Goal: Find specific page/section: Find specific page/section

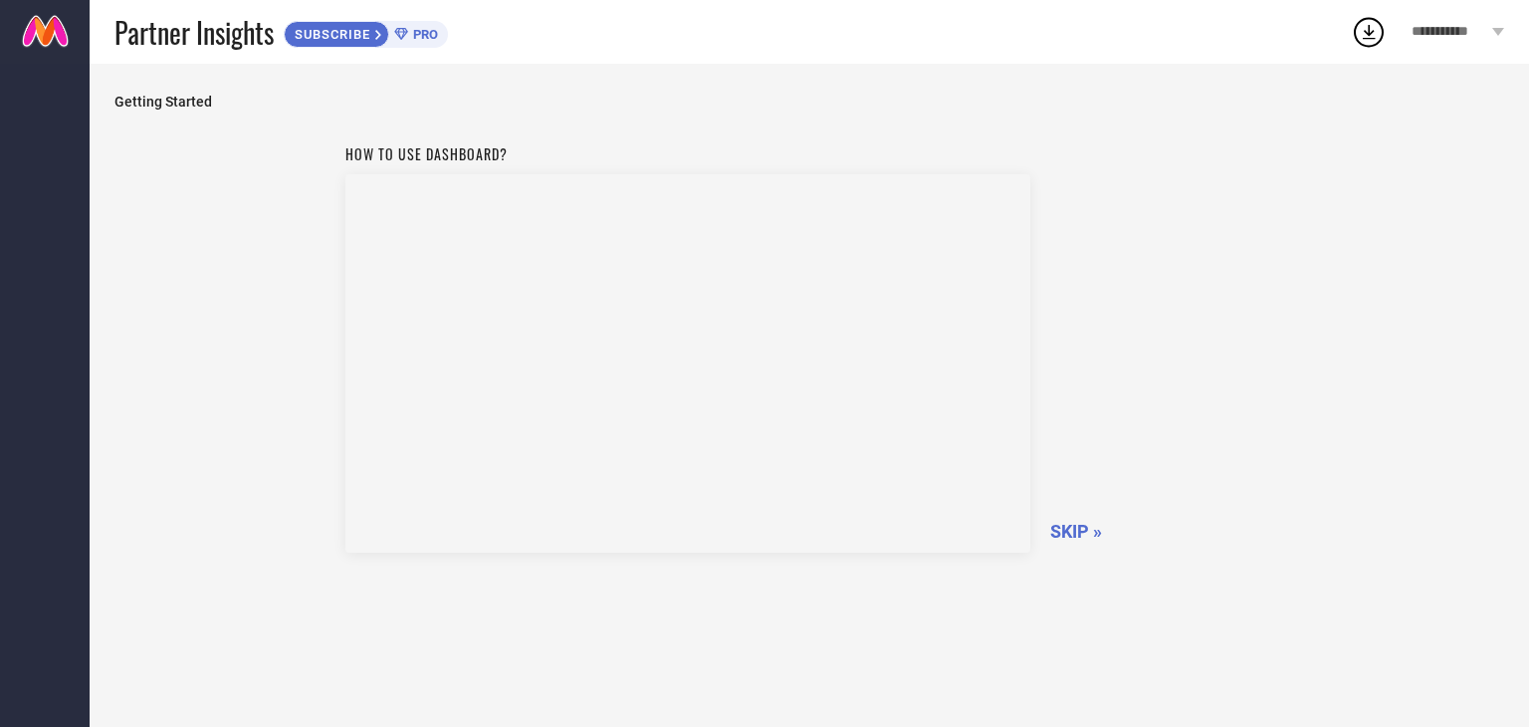
click at [1060, 521] on span "SKIP »" at bounding box center [1076, 531] width 52 height 21
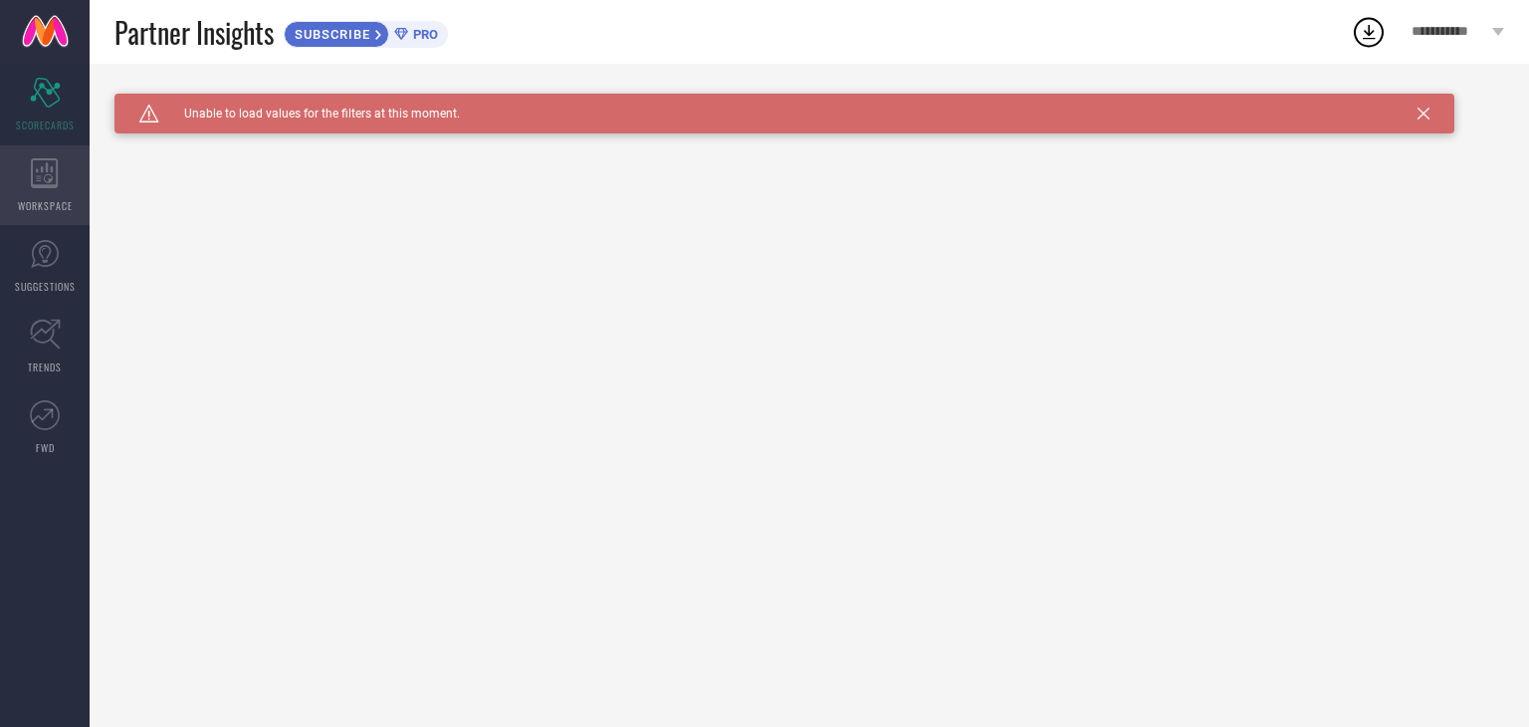
click at [25, 182] on div "WORKSPACE" at bounding box center [45, 185] width 90 height 80
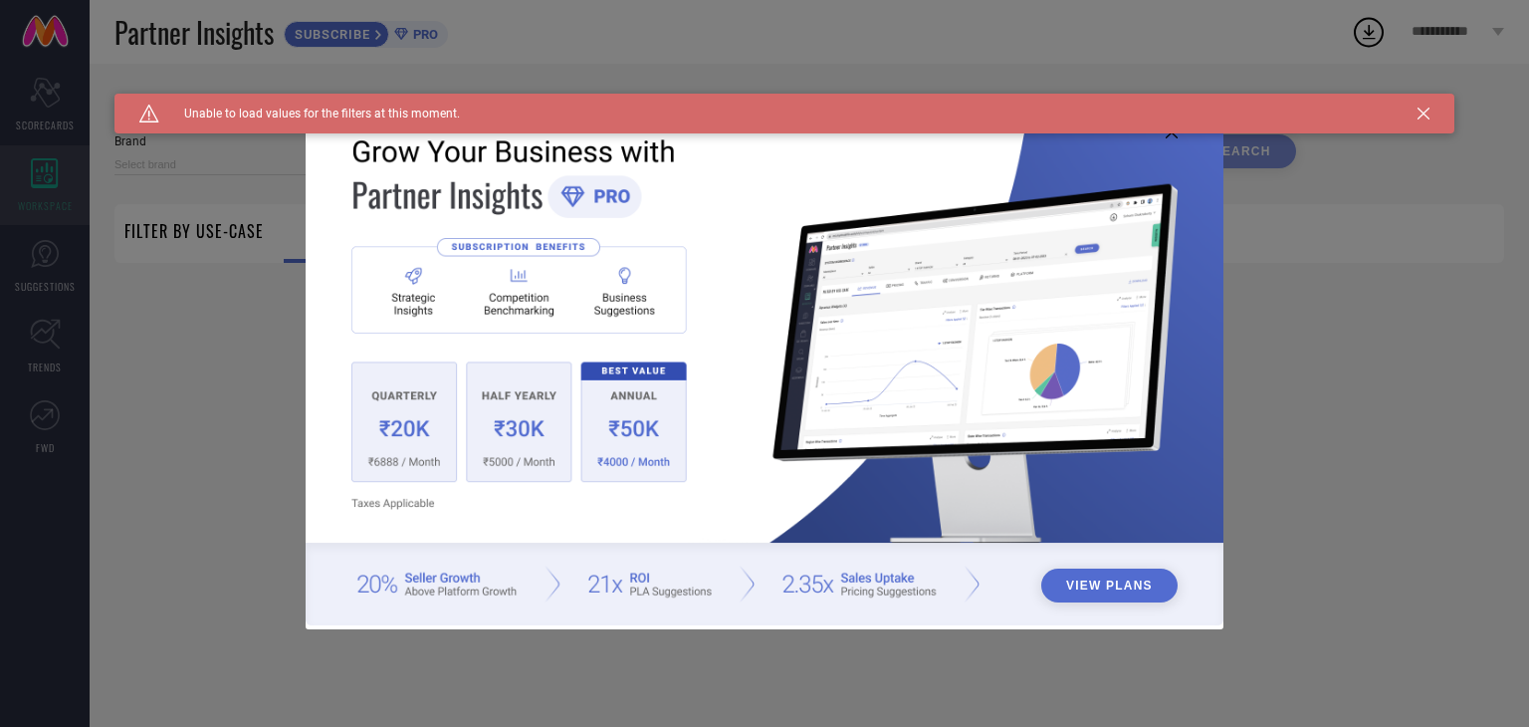
type input "1 STOP FASHION"
type input "All"
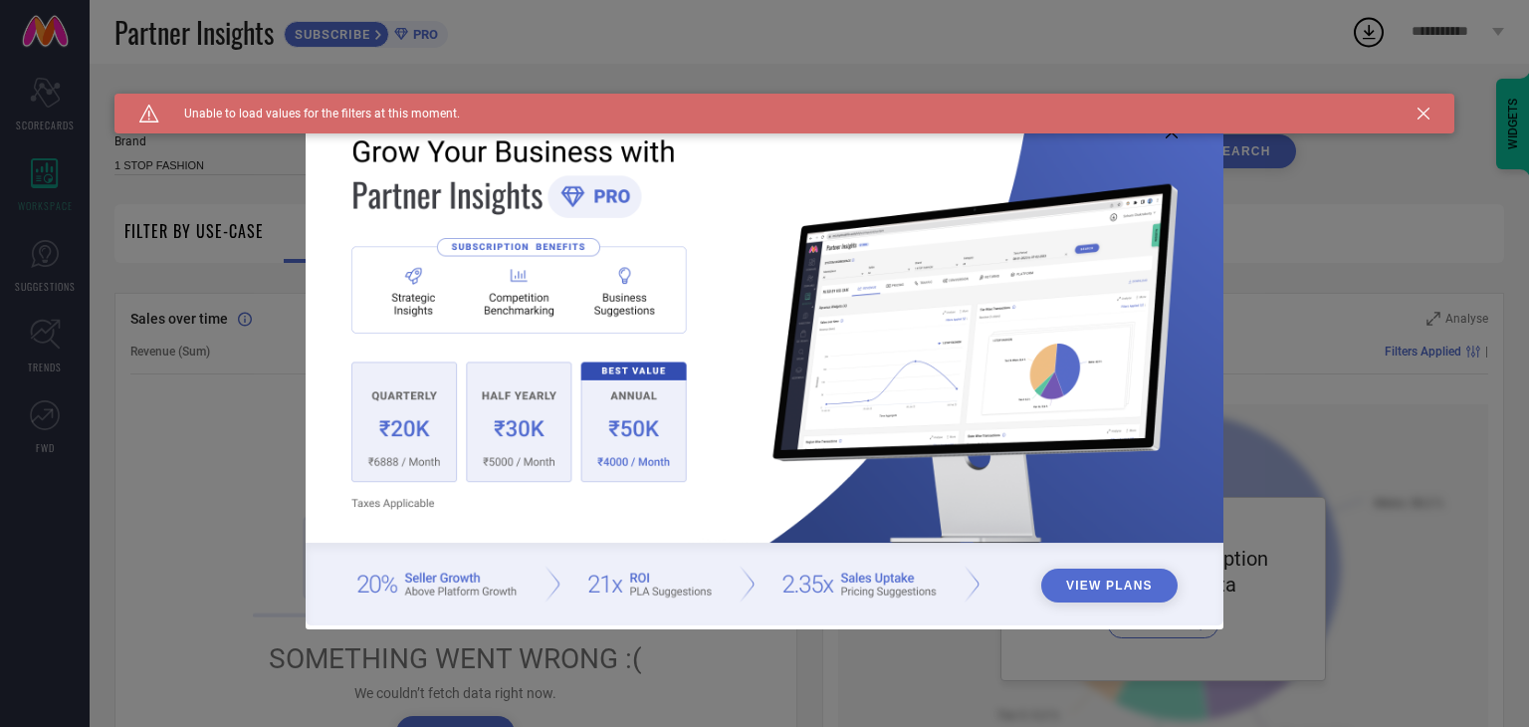
click at [1419, 115] on icon at bounding box center [1424, 114] width 12 height 12
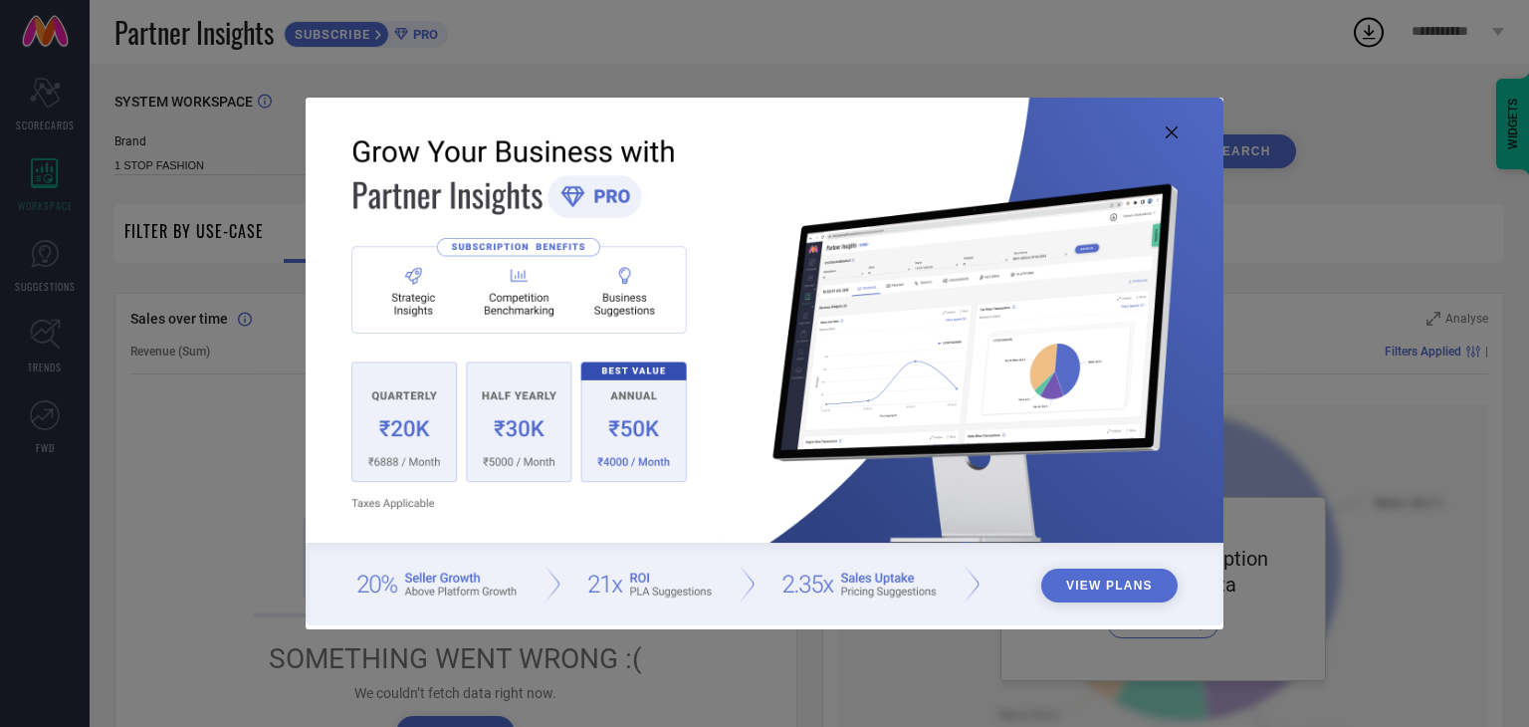
click at [1173, 128] on icon at bounding box center [1172, 132] width 12 height 12
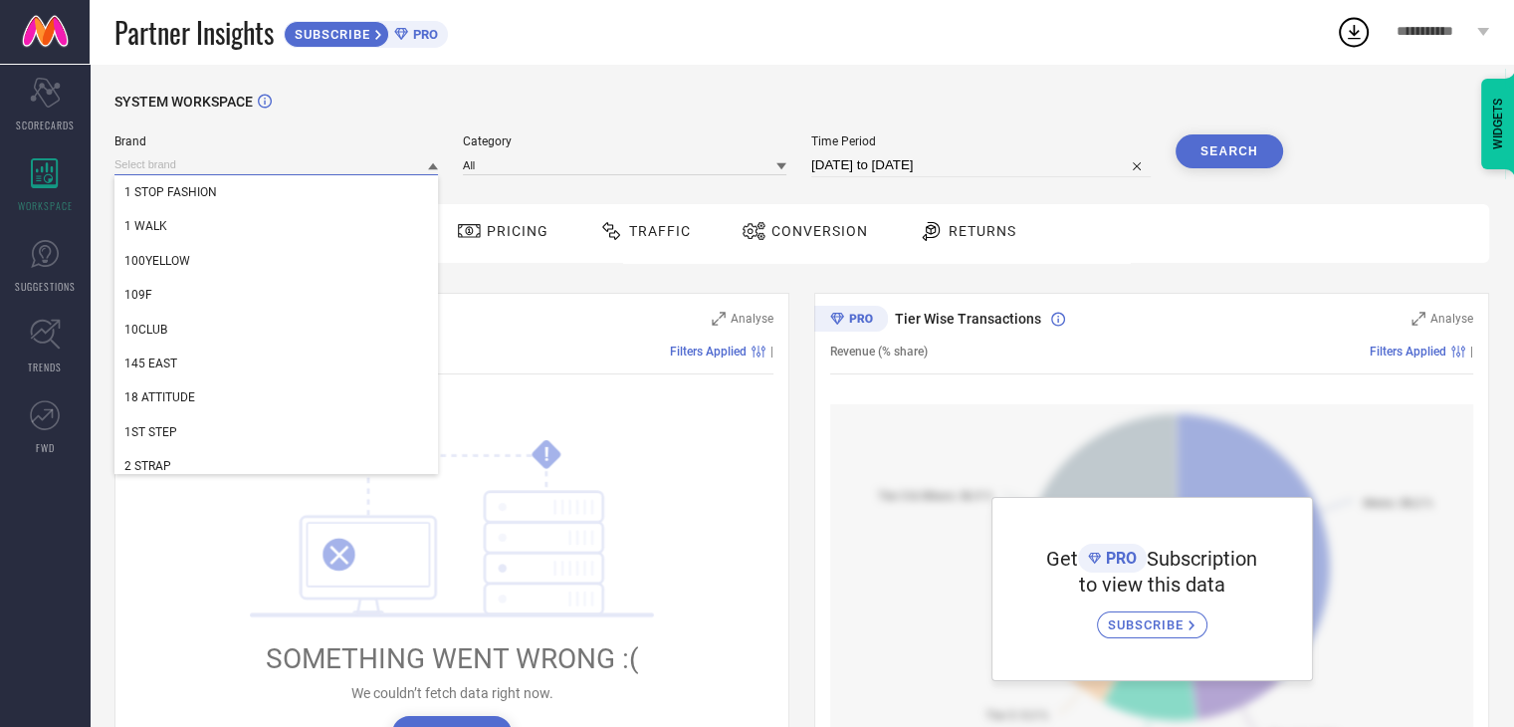
click at [300, 163] on input at bounding box center [276, 164] width 324 height 21
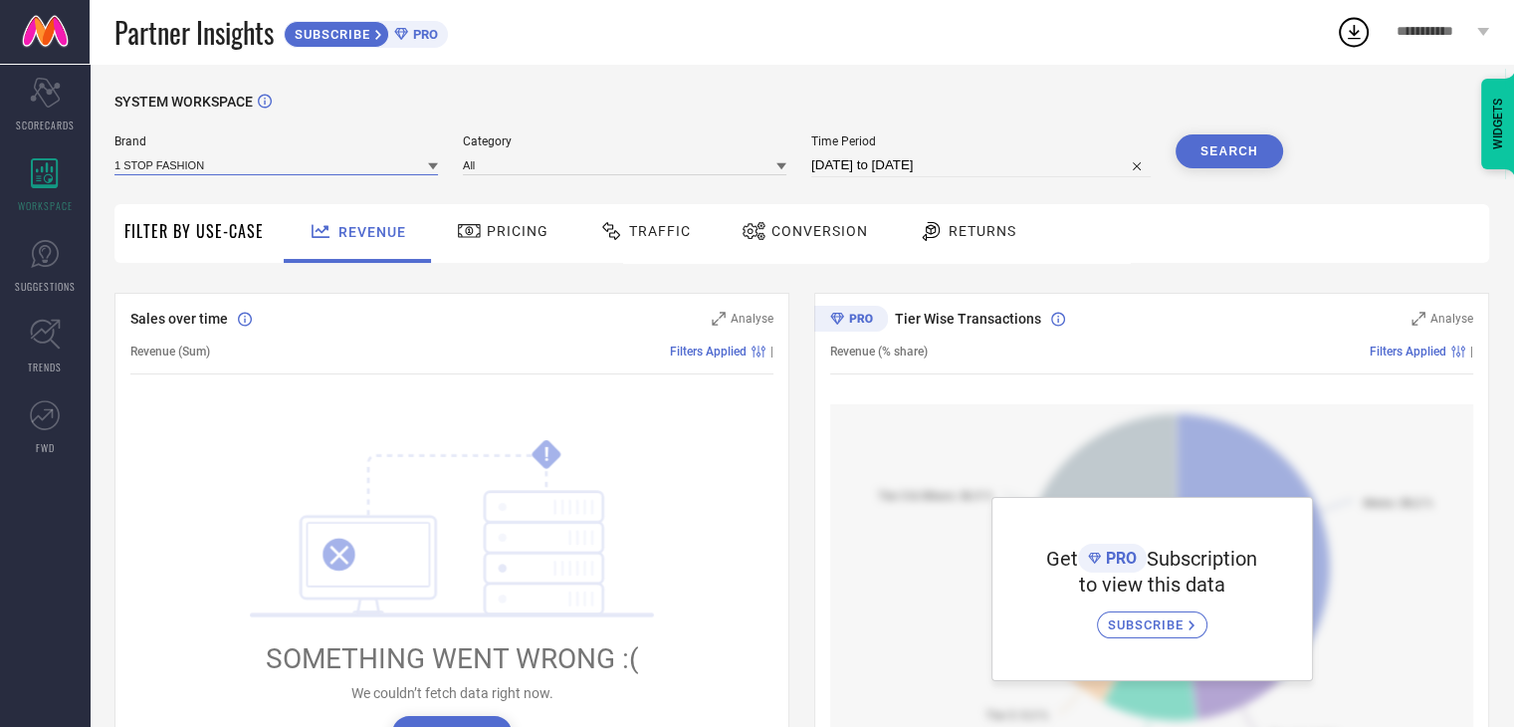
click at [300, 163] on input at bounding box center [276, 164] width 324 height 21
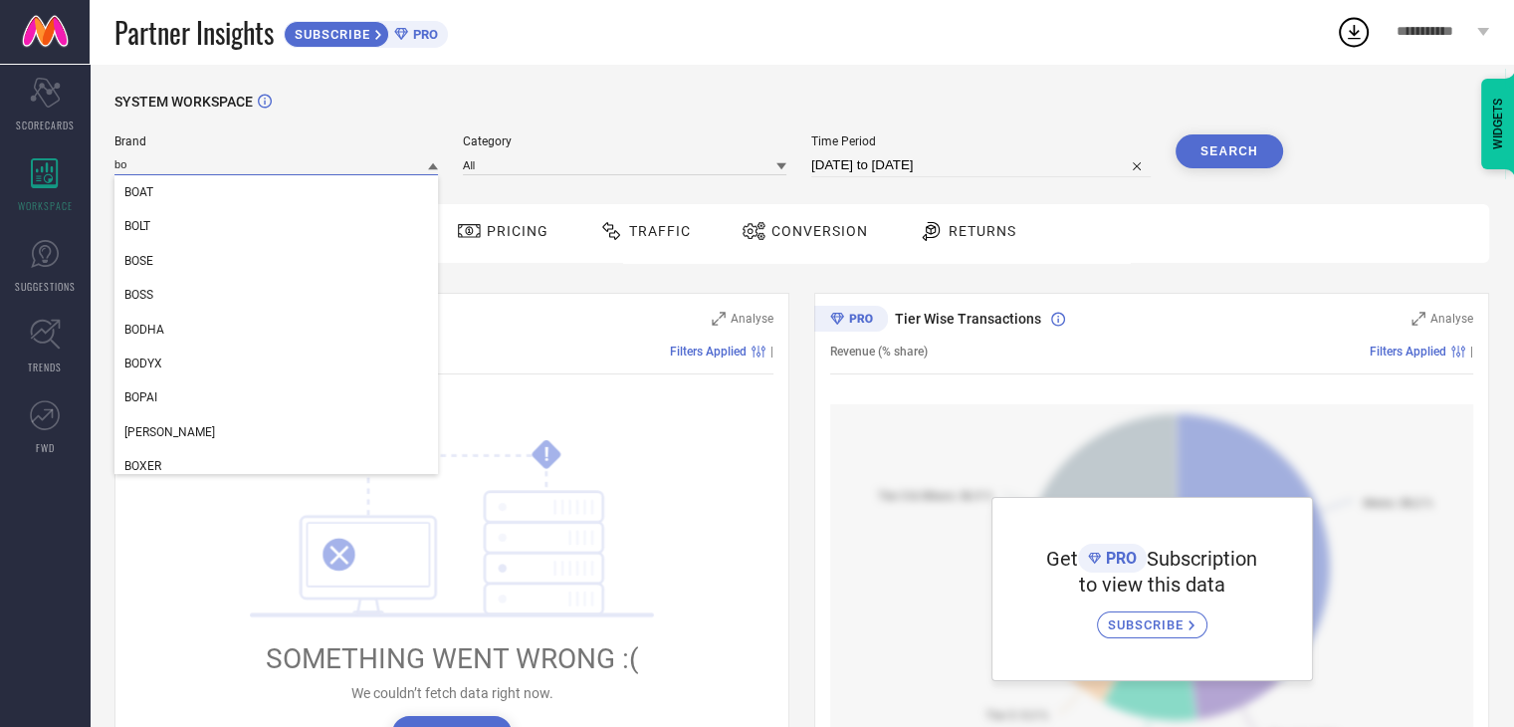
type input "b"
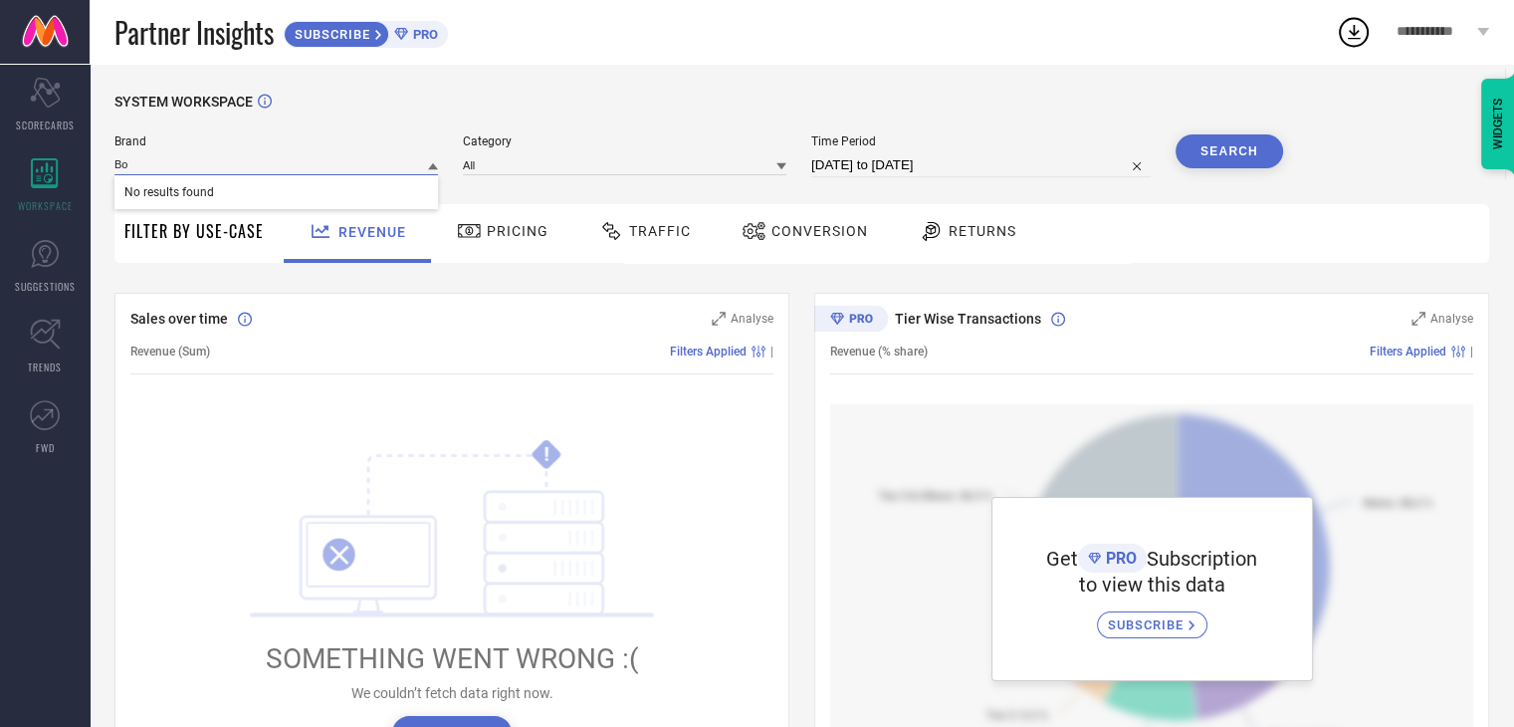
type input "B"
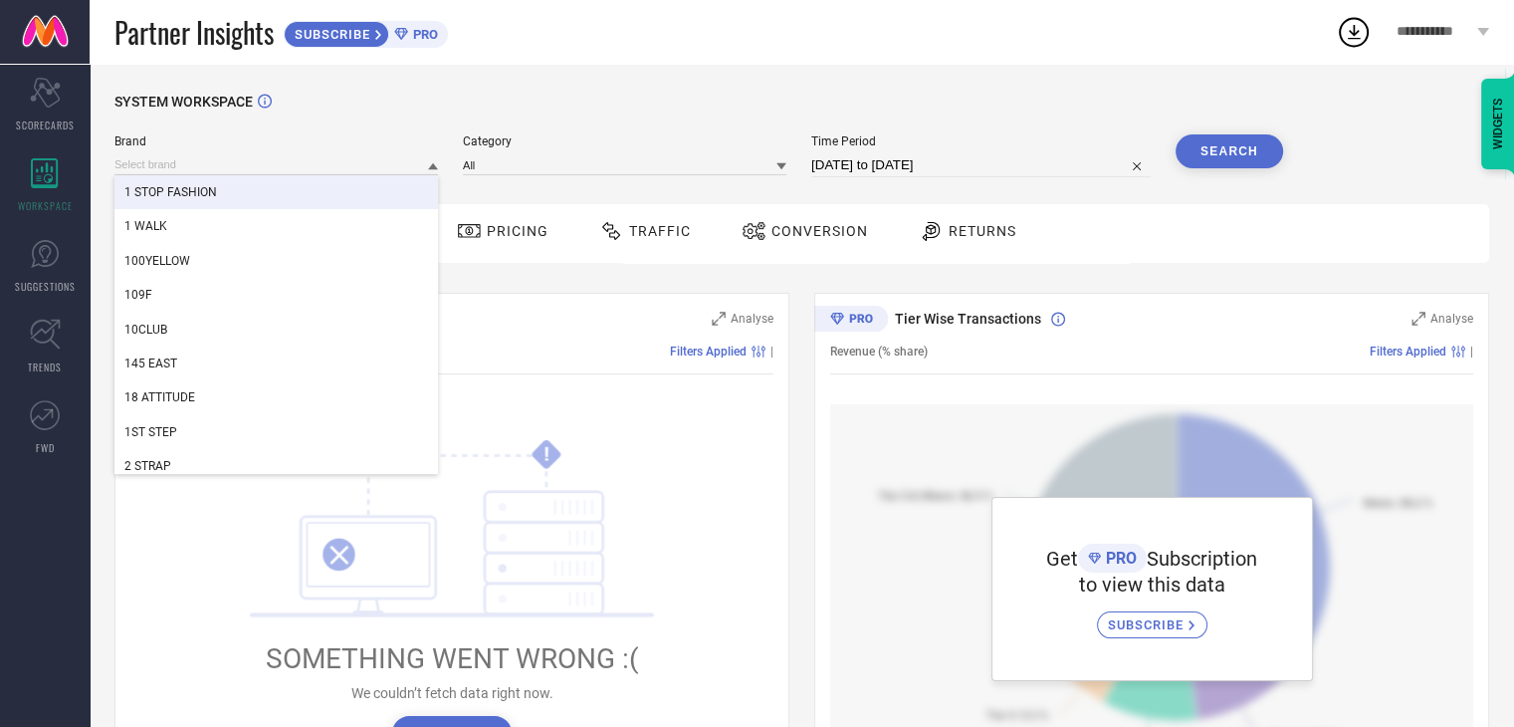
click at [296, 197] on div "1 STOP FASHION" at bounding box center [276, 192] width 324 height 34
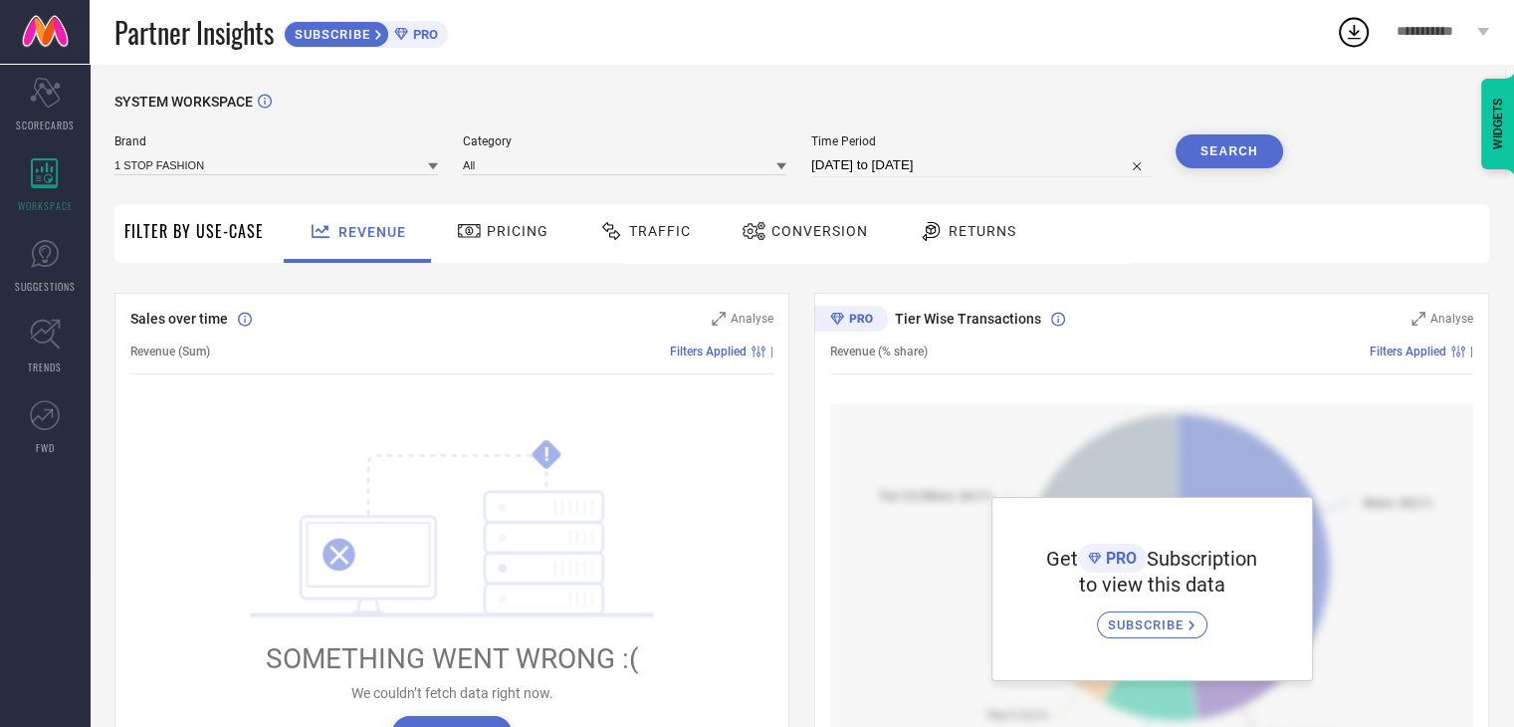
click at [1197, 151] on button "Search" at bounding box center [1230, 151] width 108 height 34
click at [972, 247] on div "Returns" at bounding box center [968, 231] width 108 height 34
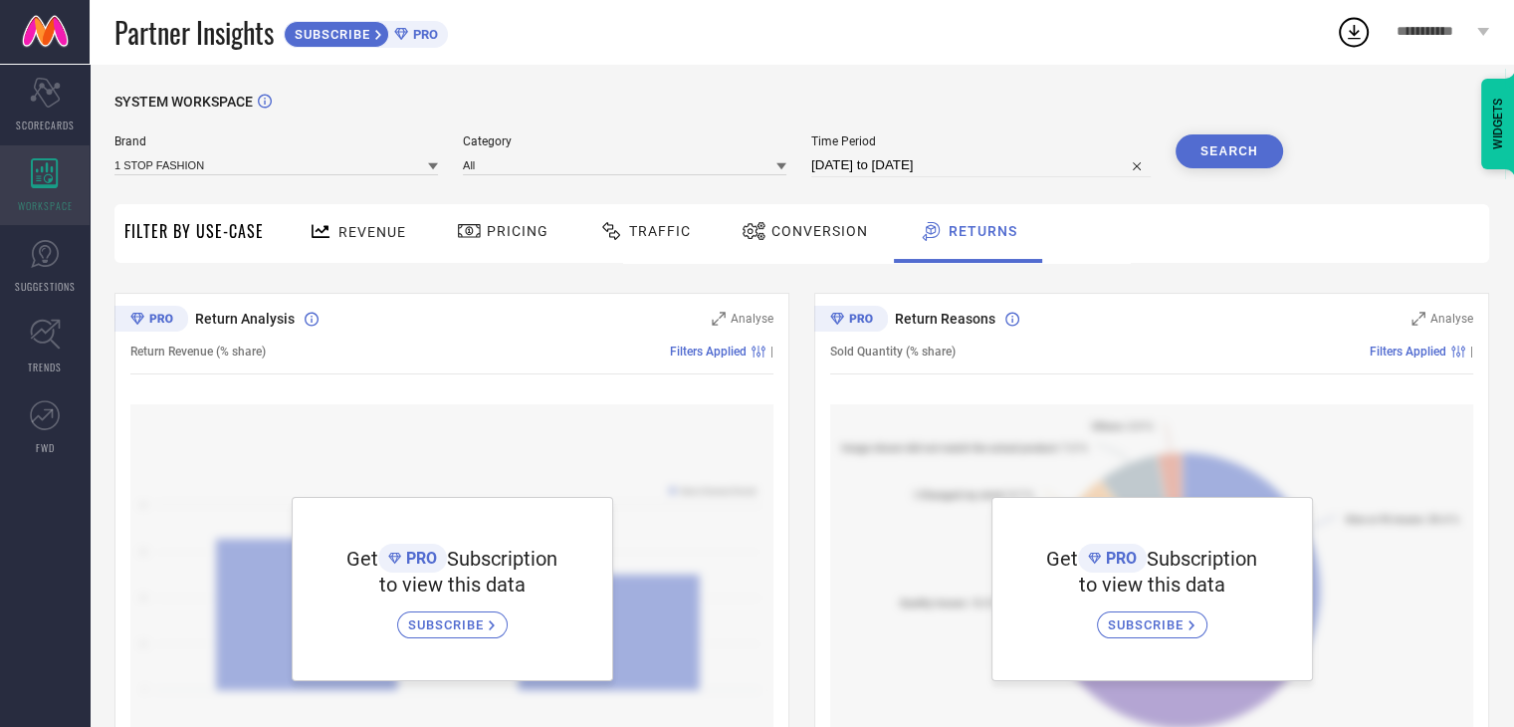
click at [48, 191] on div "WORKSPACE" at bounding box center [45, 185] width 90 height 80
click at [379, 32] on icon at bounding box center [379, 35] width 8 height 12
